Goal: Connect with others: Share content

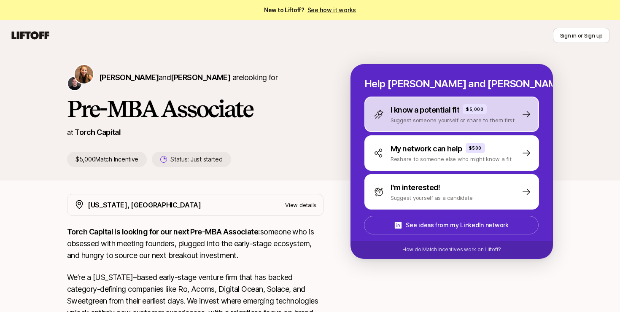
click at [435, 125] on div "I know a potential fit $5,000 Suggest someone yourself or share to them first" at bounding box center [451, 114] width 174 height 35
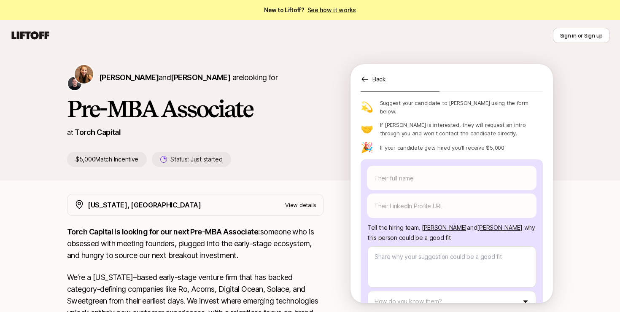
scroll to position [99, 0]
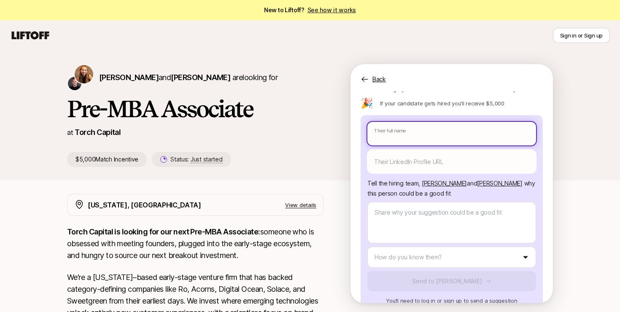
click at [413, 124] on body "New to Liftoff? See how it works Sign in or Sign up Sign in or Sign up [PERSON_…" at bounding box center [310, 156] width 620 height 312
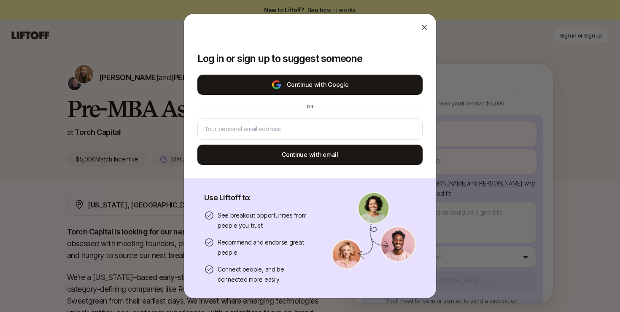
click at [370, 79] on button "Continue with Google" at bounding box center [309, 85] width 225 height 20
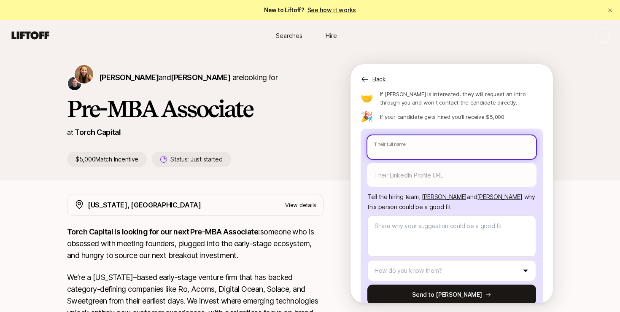
click at [397, 135] on input "text" at bounding box center [451, 147] width 169 height 24
type textarea "x"
type input "R"
type textarea "x"
type input "Ro"
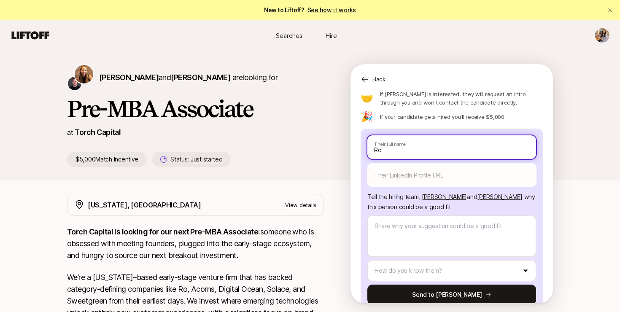
type textarea "x"
type input "Rom"
type textarea "x"
type input "Romy"
type textarea "x"
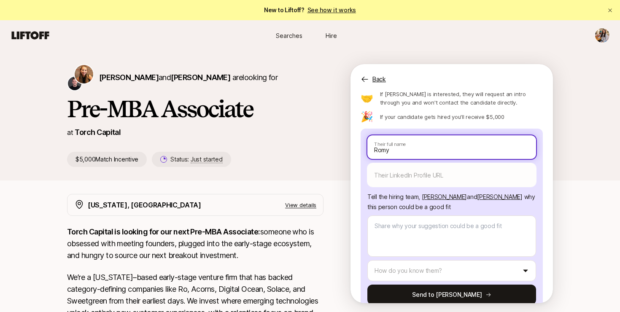
type input "Romy"
type textarea "x"
type input "[PERSON_NAME]"
type textarea "x"
type input "[PERSON_NAME]"
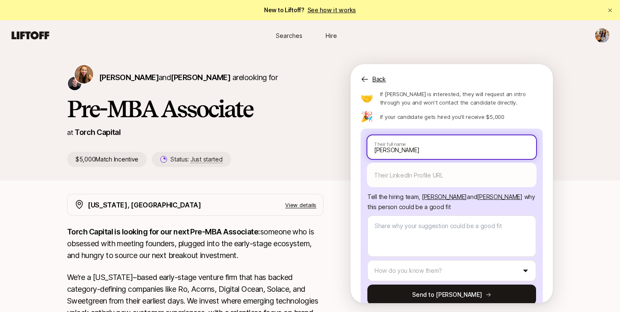
type textarea "x"
type input "Romy Sha"
type textarea "x"
type input "[PERSON_NAME]"
type textarea "x"
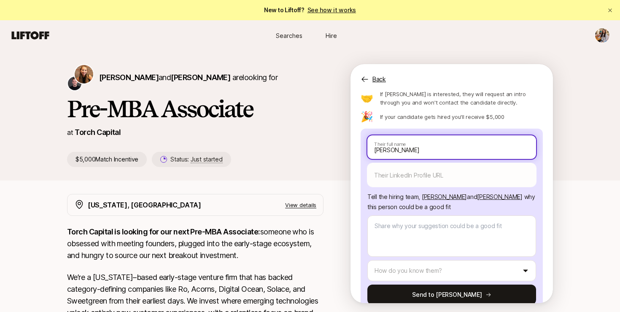
type input "Romy Sharm"
type textarea "x"
type input "[PERSON_NAME]"
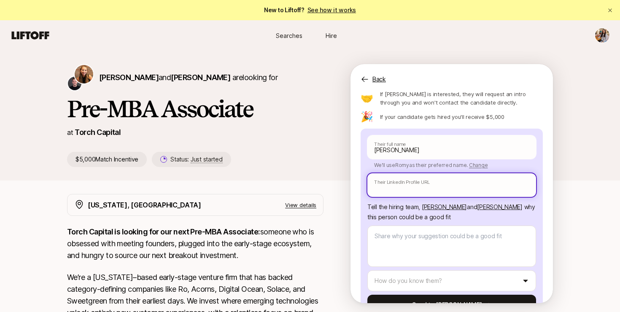
click at [392, 173] on input "text" at bounding box center [451, 185] width 169 height 24
paste input "[URL][DOMAIN_NAME]"
type textarea "x"
type input "[URL][DOMAIN_NAME]"
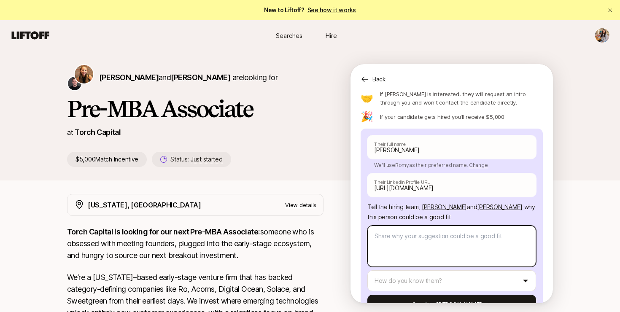
click at [408, 225] on textarea at bounding box center [451, 245] width 169 height 41
paste textarea "A bit about myself, my name is [PERSON_NAME] and I’m currently in a GTM Strateg…"
type textarea "x"
type textarea "A bit about myself, my name is [PERSON_NAME] and I’m currently in a GTM Strateg…"
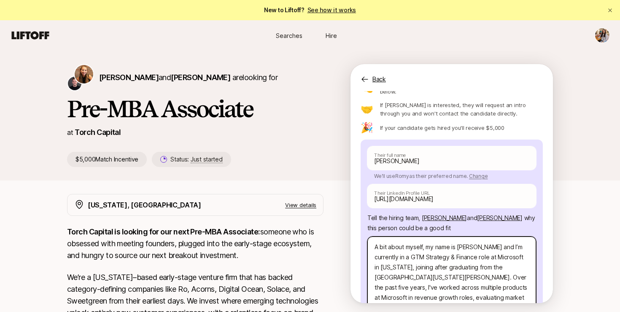
scroll to position [74, 0]
drag, startPoint x: 484, startPoint y: 229, endPoint x: 324, endPoint y: 233, distance: 160.2
click at [324, 233] on div "[PERSON_NAME] and [PERSON_NAME] are looking for Pre-MBA Associate at Torch Capi…" at bounding box center [310, 278] width 620 height 454
type textarea "x"
type textarea "R I’m currently in a GTM Strategy & Finance role at Microsoft in [US_STATE], jo…"
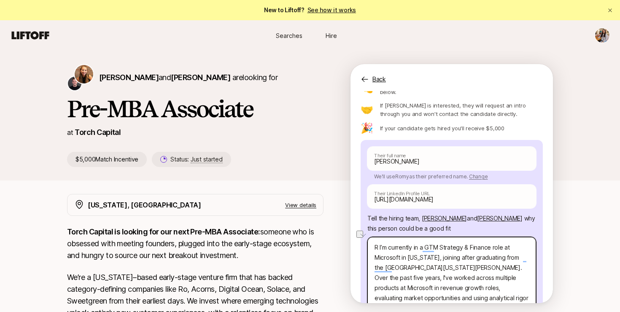
type textarea "x"
type textarea "Ro I’m currently in a GTM Strategy & Finance role at Microsoft in [US_STATE], j…"
type textarea "x"
type textarea "Rom I’m currently in a GTM Strategy & Finance role at Microsoft in [US_STATE], …"
type textarea "x"
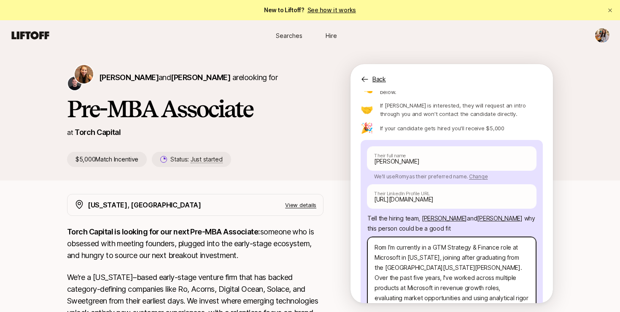
type textarea "Romy I’m currently in a GTM Strategy & Finance role at Microsoft in [US_STATE],…"
type textarea "x"
type textarea "Romy I’m currently in a GTM Strategy & Finance role at Microsoft in [US_STATE],…"
type textarea "x"
type textarea "Romy i I’m currently in a GTM Strategy & Finance role at Microsoft in [US_STATE…"
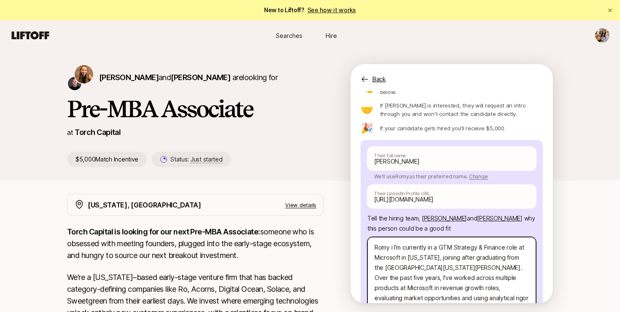
type textarea "x"
type textarea "Romy is I’m currently in a GTM Strategy & Finance role at Microsoft in [US_STAT…"
click at [400, 237] on textarea "Romy is I’m currently in a GTM Strategy & Finance role at Microsoft in [US_STAT…" at bounding box center [451, 283] width 169 height 92
type textarea "x"
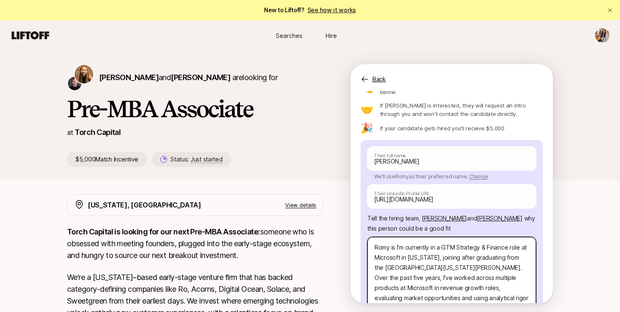
type textarea "[PERSON_NAME] is currently in a GTM Strategy & Finance role at Microsoft in [US…"
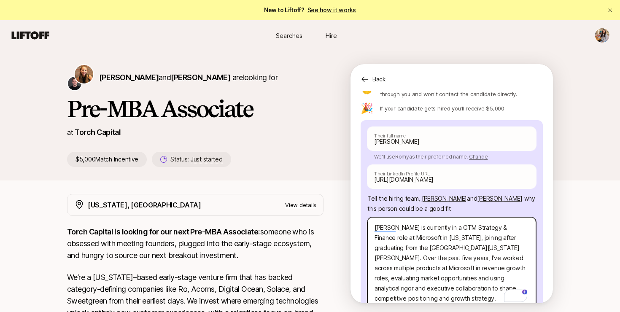
scroll to position [94, 0]
click at [521, 233] on textarea "[PERSON_NAME] is currently in a GTM Strategy & Finance role at Microsoft in [US…" at bounding box center [451, 263] width 169 height 92
type textarea "x"
type textarea "[PERSON_NAME] is currently in a GTM Strategy & Finance role at Microsoft in [US…"
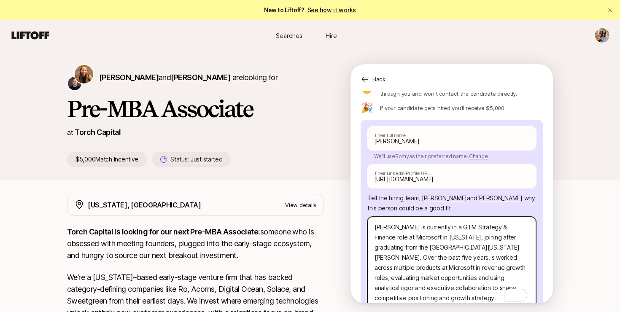
type textarea "x"
type textarea "[PERSON_NAME] is currently in a GTM Strategy & Finance role at Microsoft in [US…"
type textarea "x"
type textarea "[PERSON_NAME] is currently in a GTM Strategy & Finance role at Microsoft in [US…"
type textarea "x"
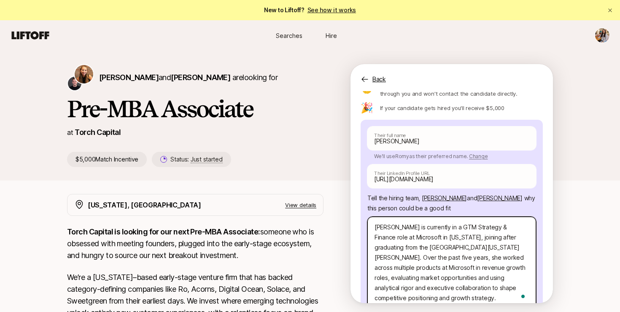
type textarea "[PERSON_NAME] is currently in a GTM Strategy & Finance role at Microsoft in [US…"
type textarea "x"
type textarea "[PERSON_NAME] is currently in a GTM Strategy & Finance role at Microsoft in [US…"
type textarea "x"
type textarea "[PERSON_NAME] is currently in a GTM Strategy & Finance role at Microsoft in [US…"
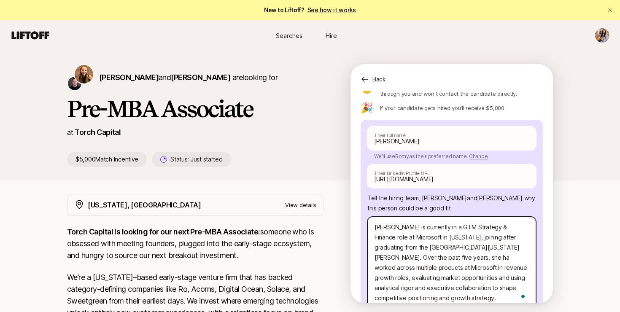
type textarea "x"
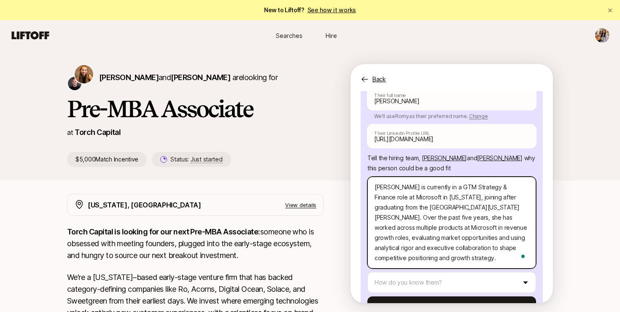
scroll to position [146, 0]
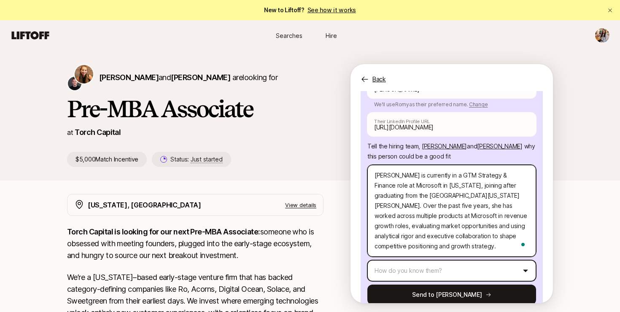
type textarea "[PERSON_NAME] is currently in a GTM Strategy & Finance role at Microsoft in [US…"
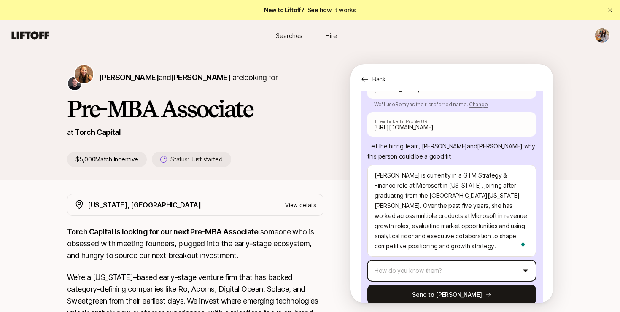
click at [485, 252] on html "New to Liftoff? See how it works Searches Hire Searches Hire [PERSON_NAME] and …" at bounding box center [310, 156] width 620 height 312
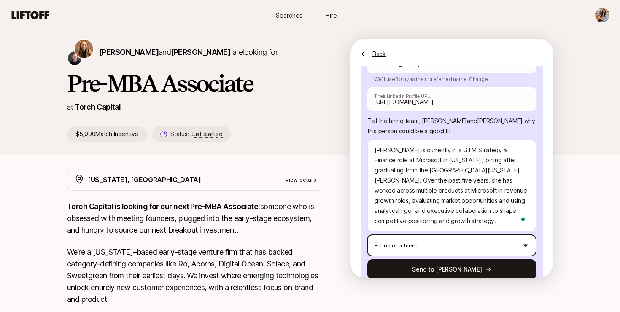
scroll to position [35, 0]
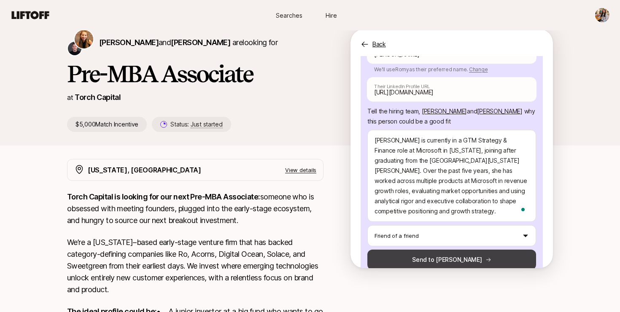
click at [488, 251] on button "Send to [PERSON_NAME]" at bounding box center [451, 260] width 169 height 20
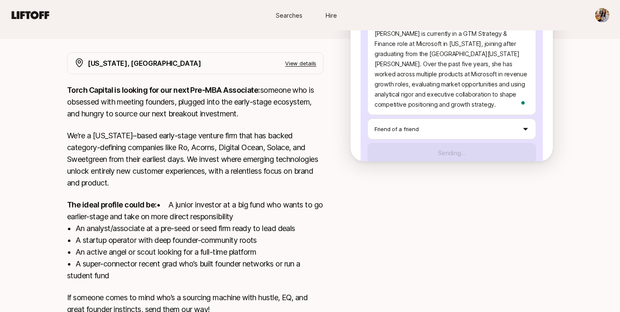
scroll to position [0, 0]
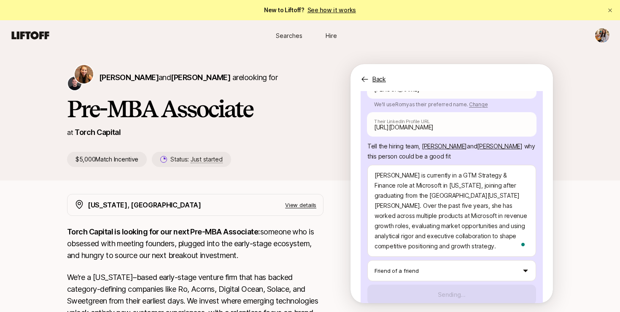
type textarea "x"
